Goal: Obtain resource: Obtain resource

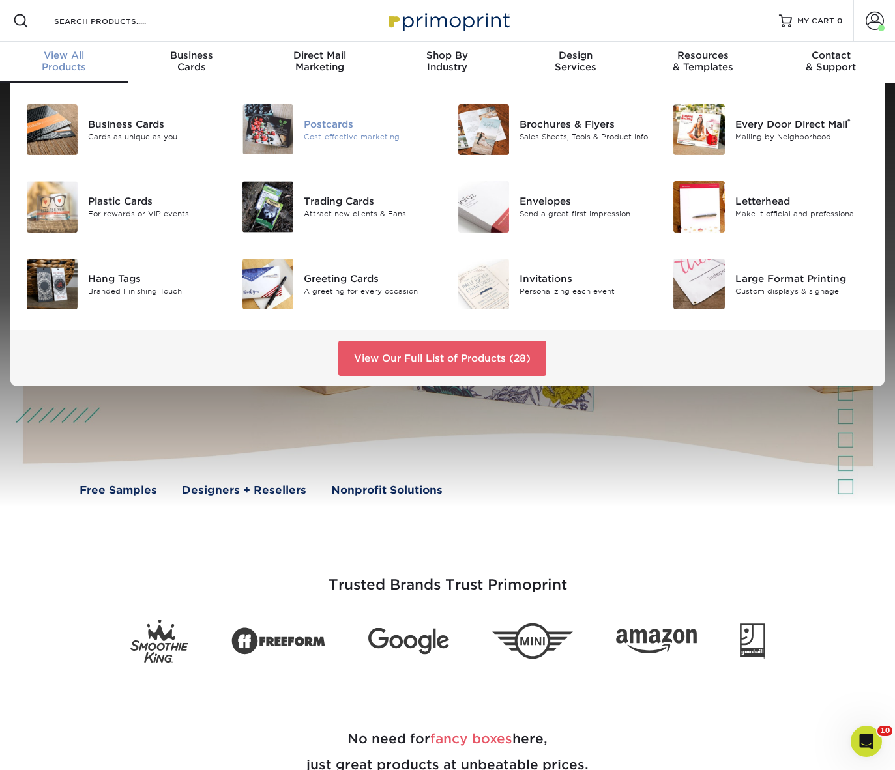
click at [330, 130] on div "Postcards" at bounding box center [371, 124] width 134 height 14
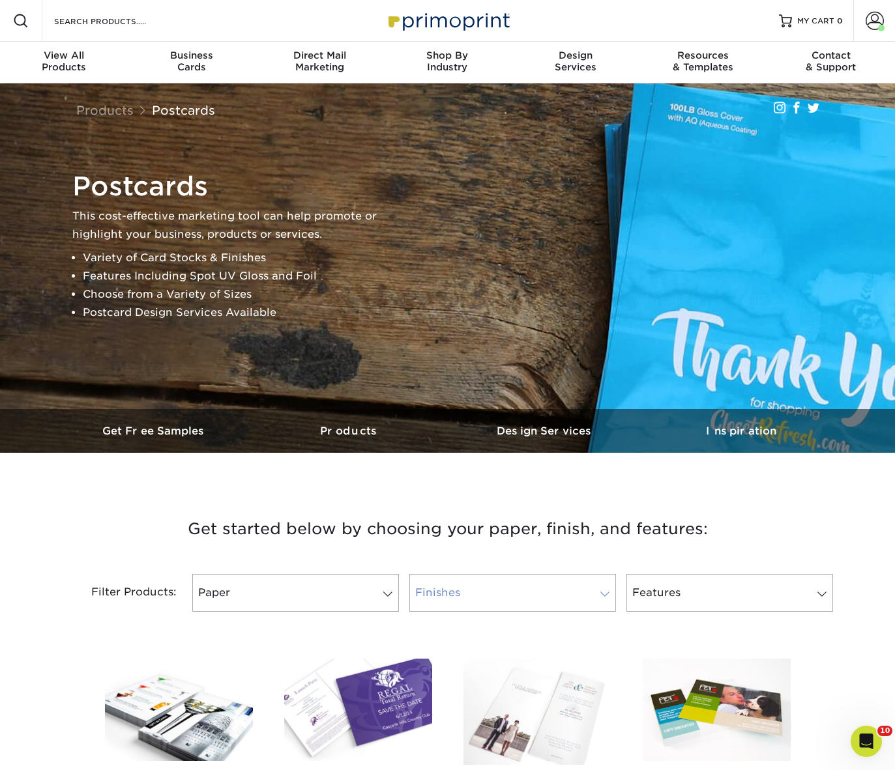
click at [497, 596] on link "Finishes" at bounding box center [512, 593] width 207 height 38
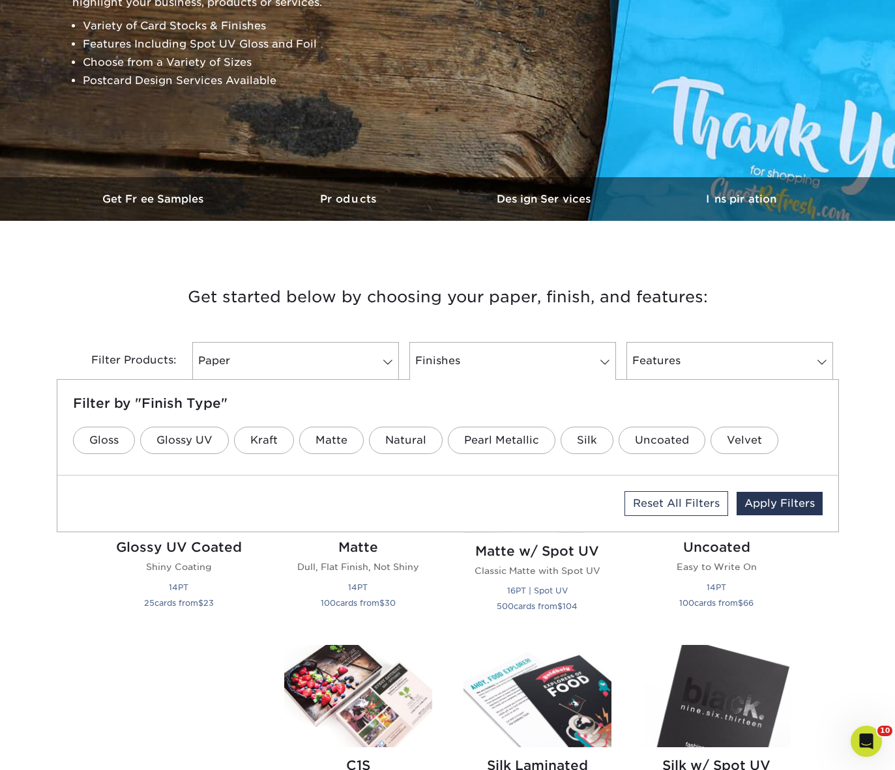
scroll to position [237, 0]
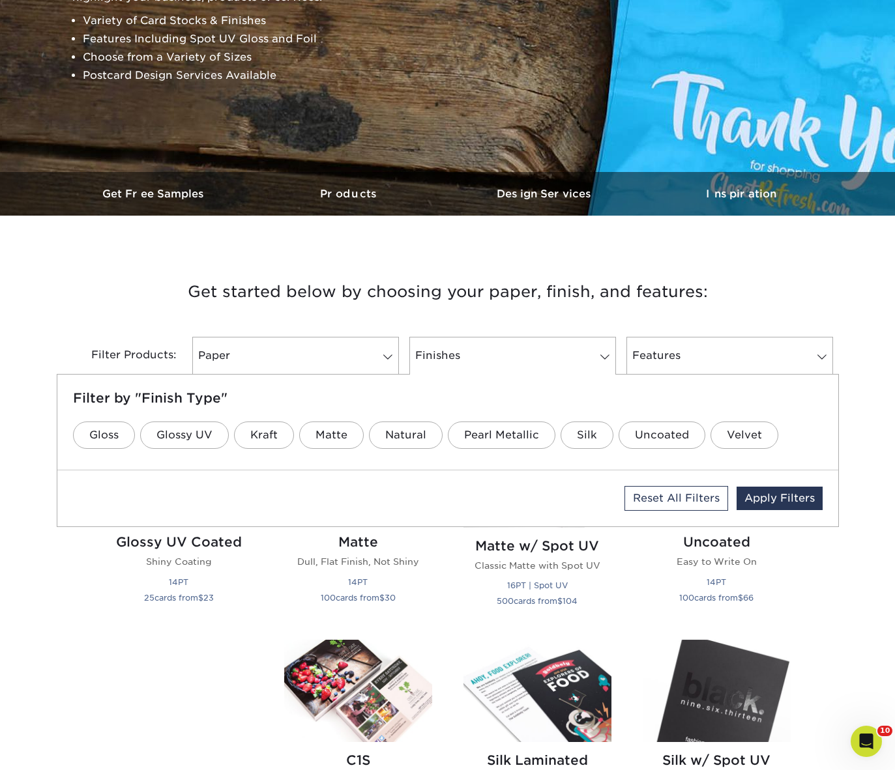
click at [148, 309] on h3 "Get started below by choosing your paper, finish, and features:" at bounding box center [447, 292] width 762 height 59
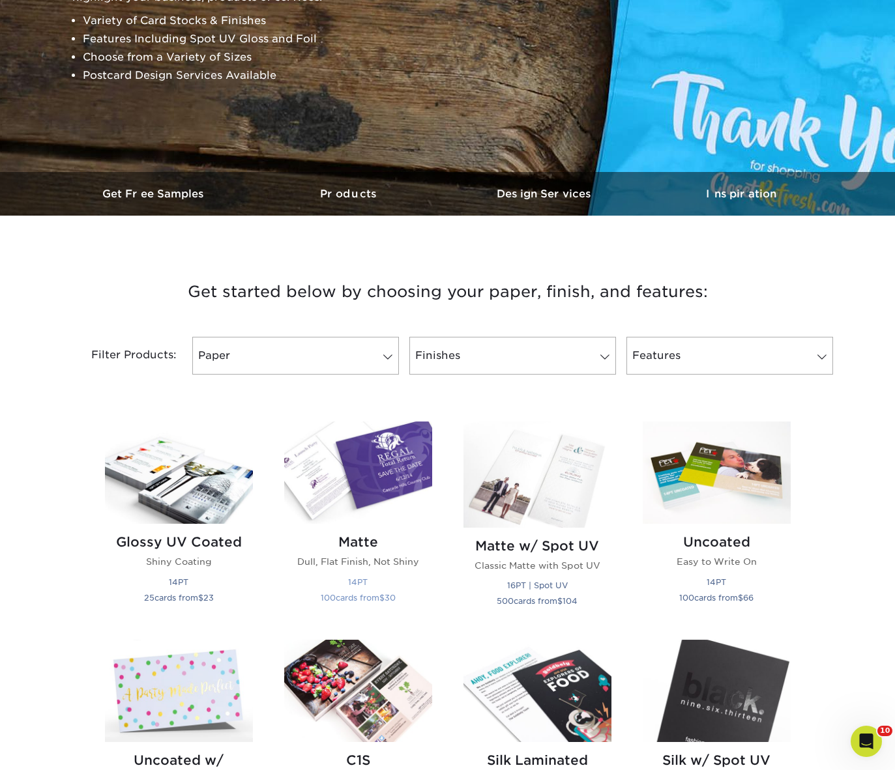
click at [362, 543] on h2 "Matte" at bounding box center [358, 542] width 148 height 16
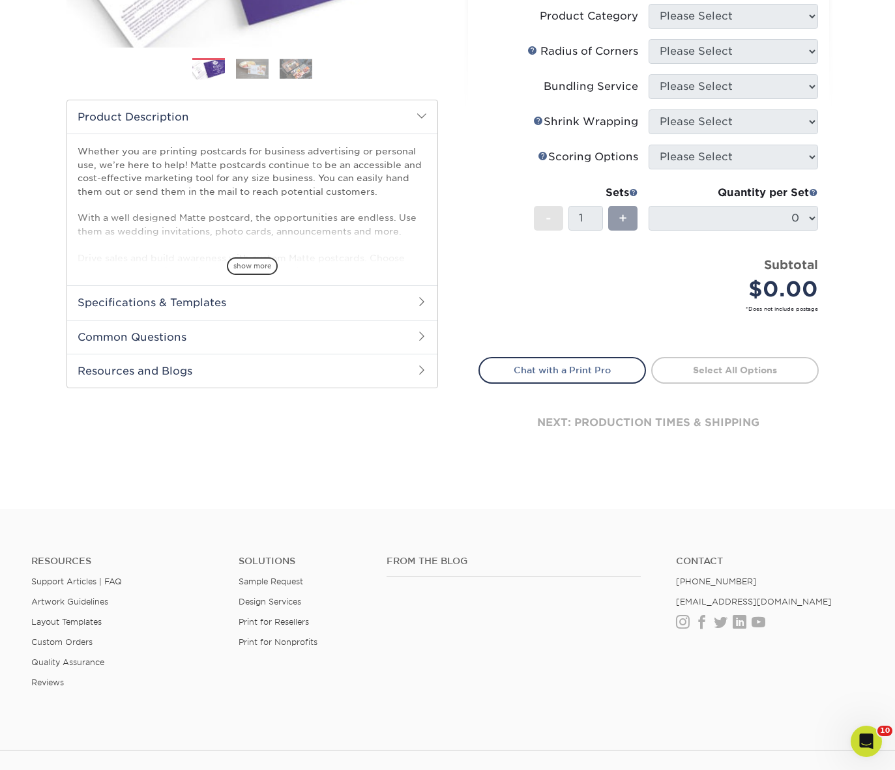
scroll to position [341, 0]
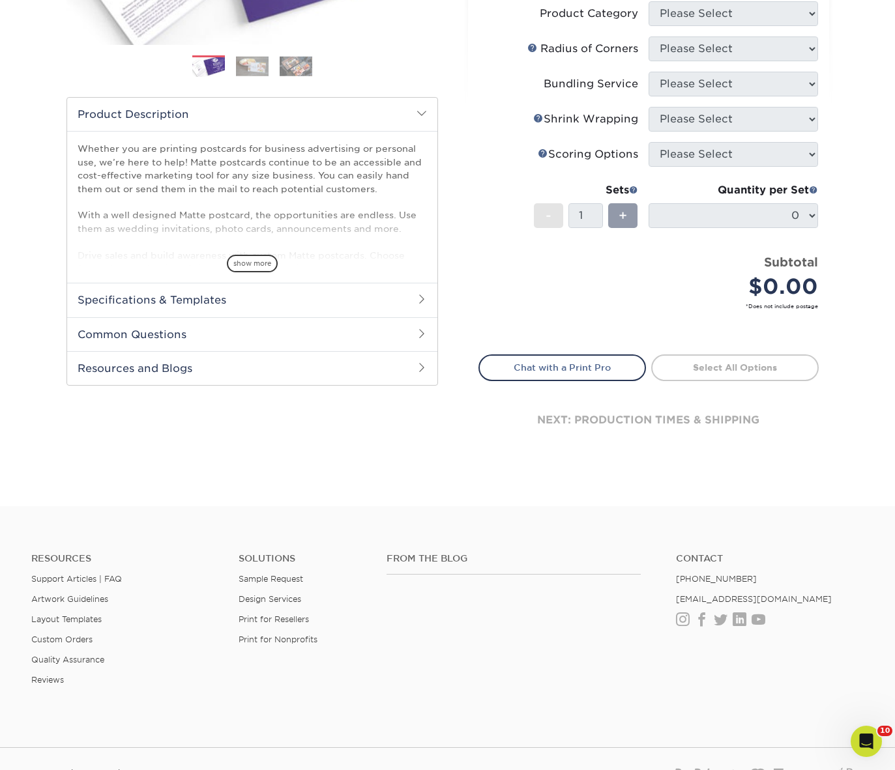
click at [354, 369] on h2 "Resources and Blogs" at bounding box center [252, 368] width 370 height 34
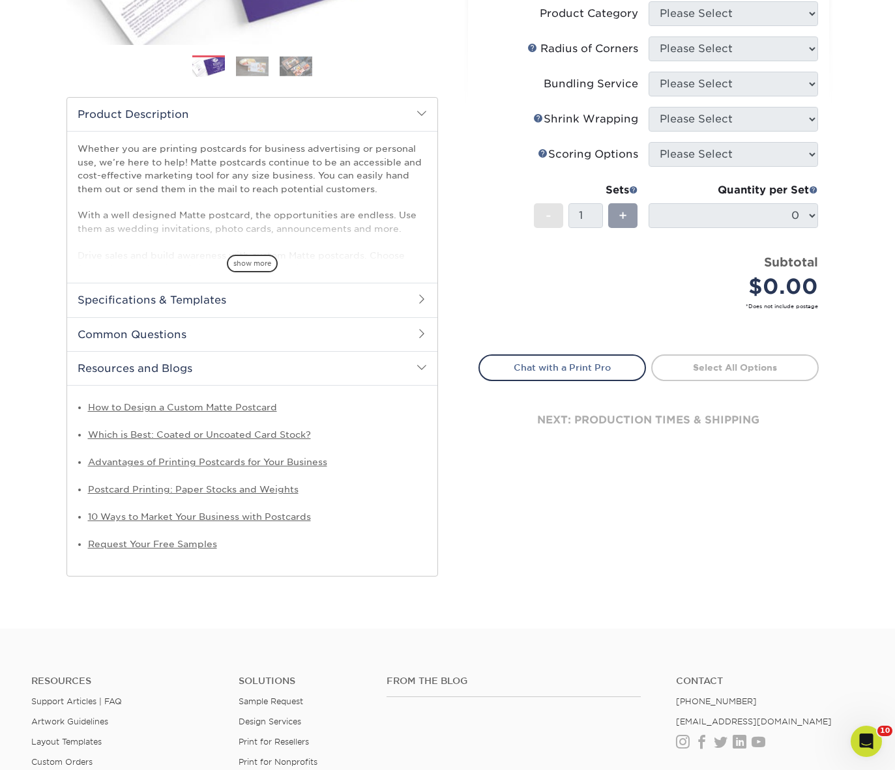
click at [343, 302] on h2 "Specifications & Templates" at bounding box center [252, 300] width 370 height 34
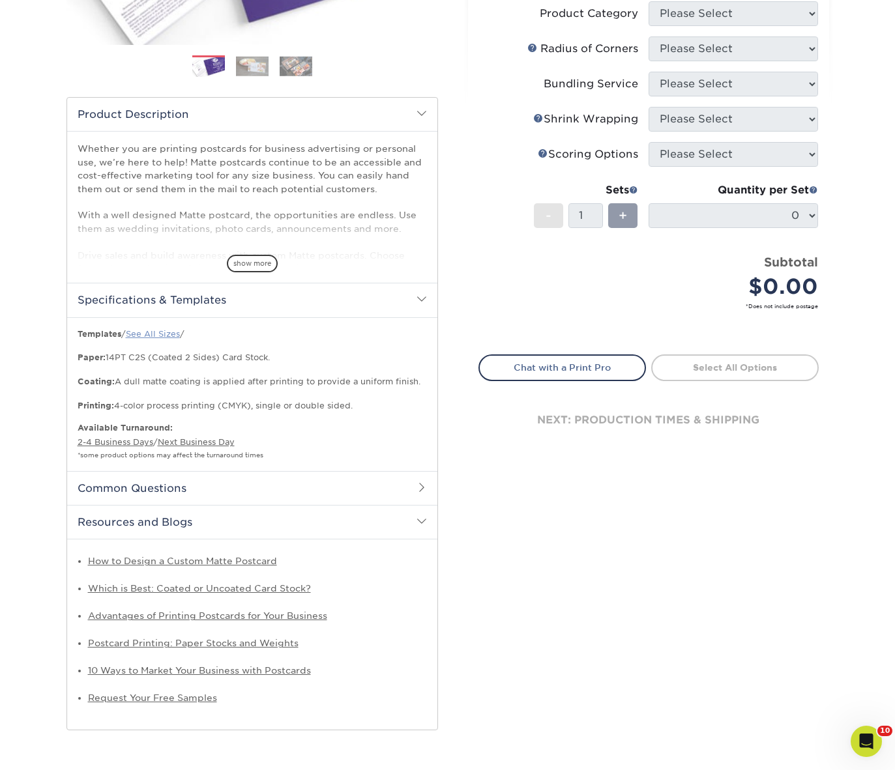
click at [153, 332] on link "See All Sizes" at bounding box center [153, 334] width 54 height 10
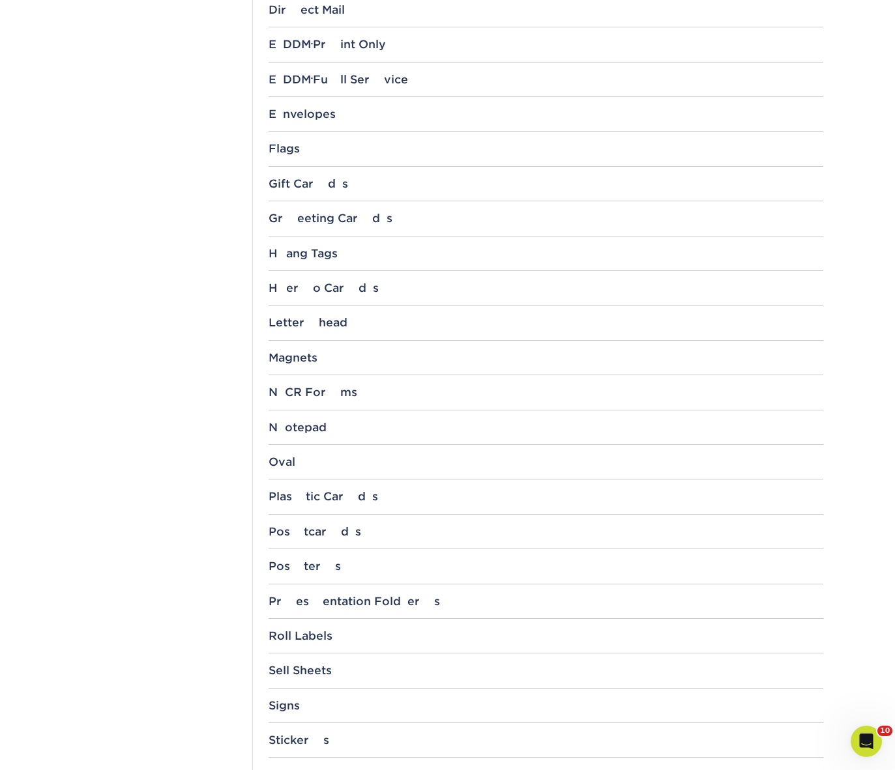
scroll to position [909, 0]
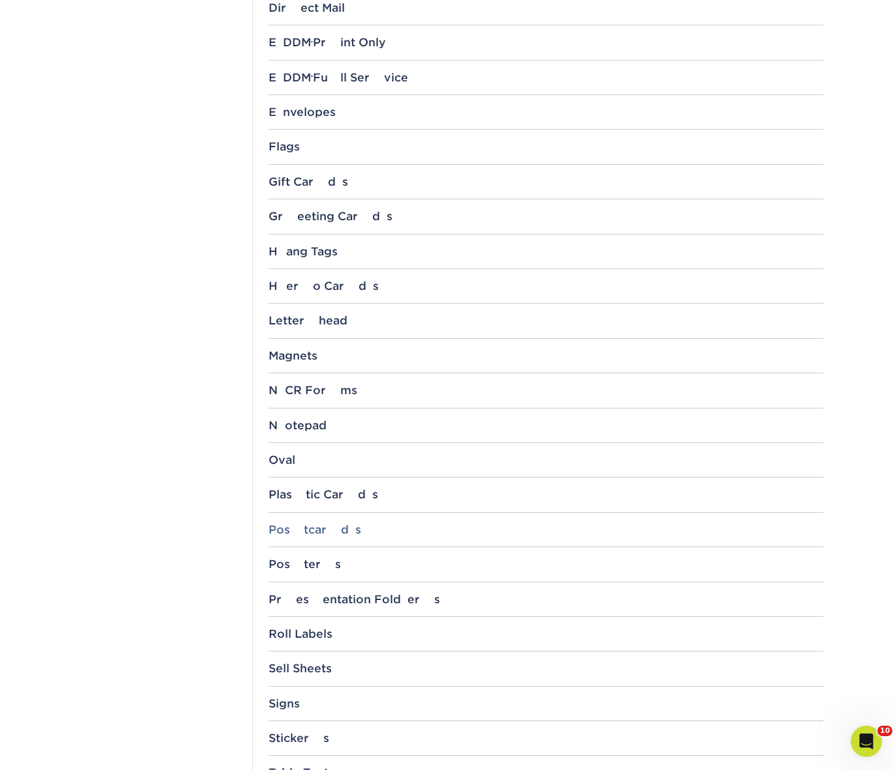
click at [312, 532] on div "Postcards" at bounding box center [545, 529] width 554 height 13
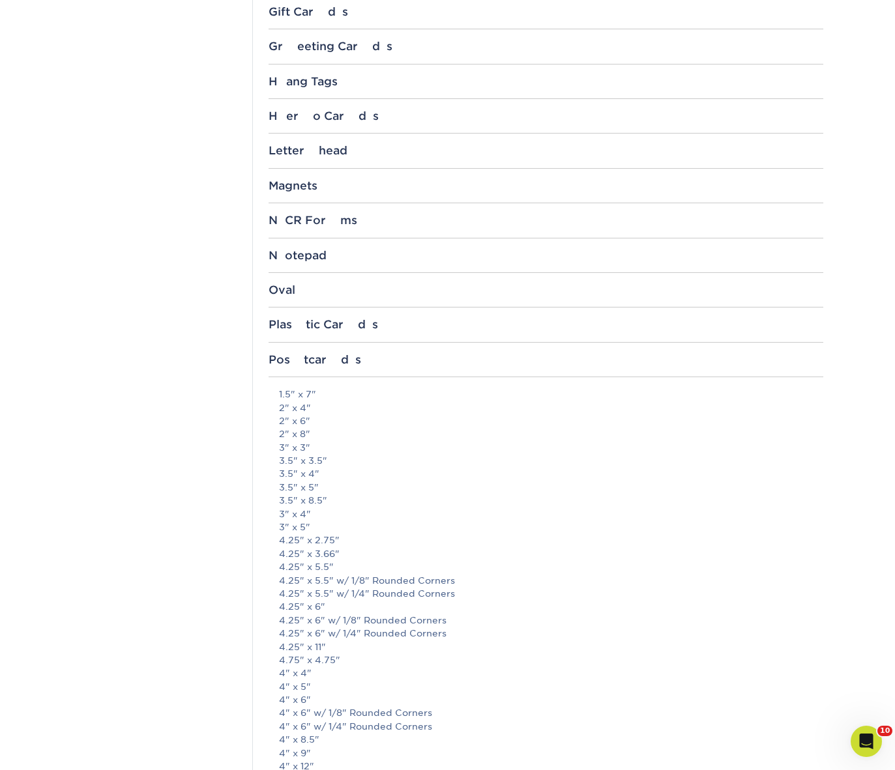
scroll to position [1080, 0]
click at [298, 699] on link "4" x 6"" at bounding box center [295, 698] width 32 height 10
